Goal: Use online tool/utility: Use online tool/utility

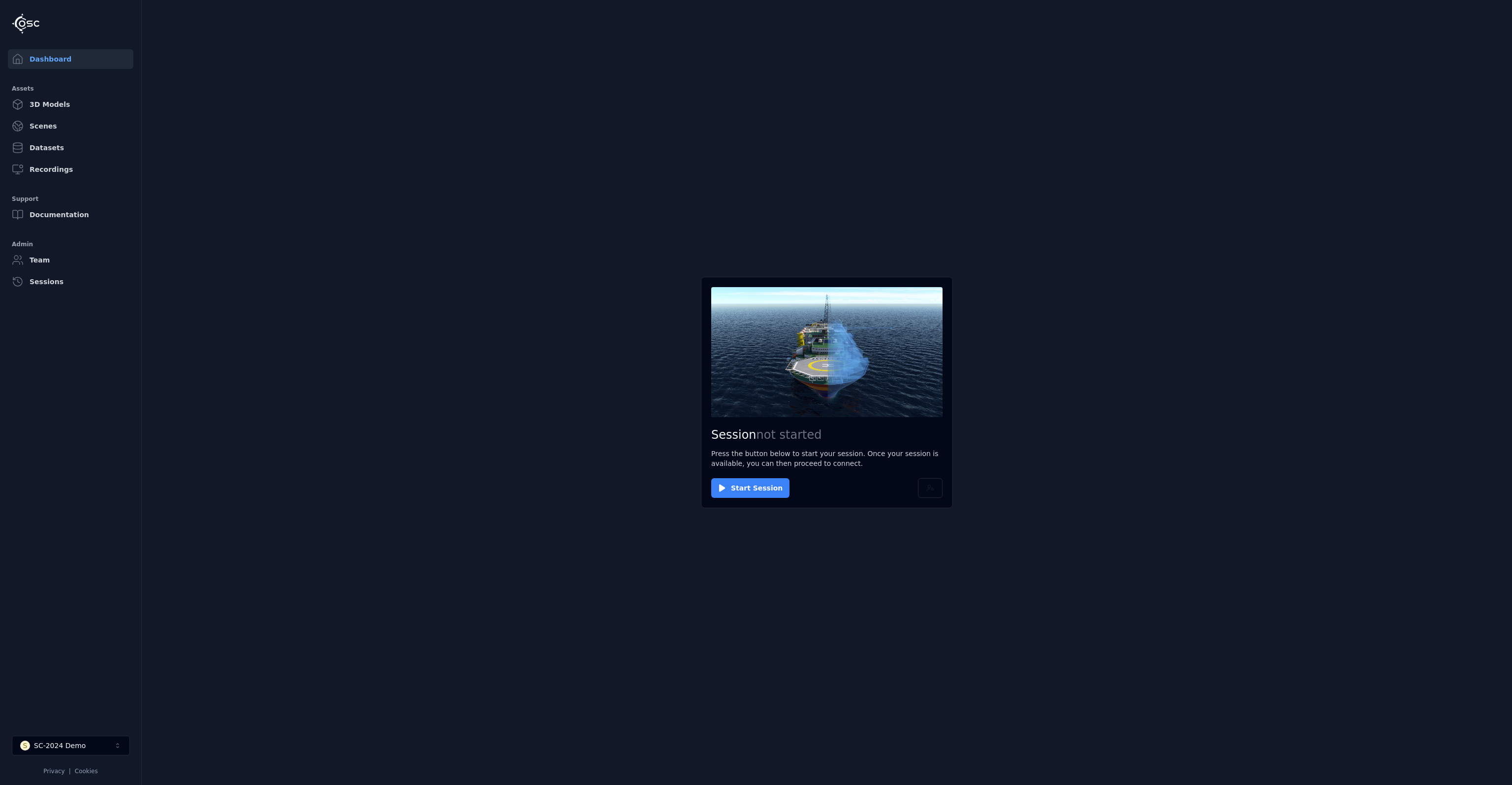
click at [748, 490] on button "Start Session" at bounding box center [750, 487] width 78 height 20
click at [925, 487] on button "Cancel" at bounding box center [922, 487] width 39 height 20
